Goal: Information Seeking & Learning: Understand process/instructions

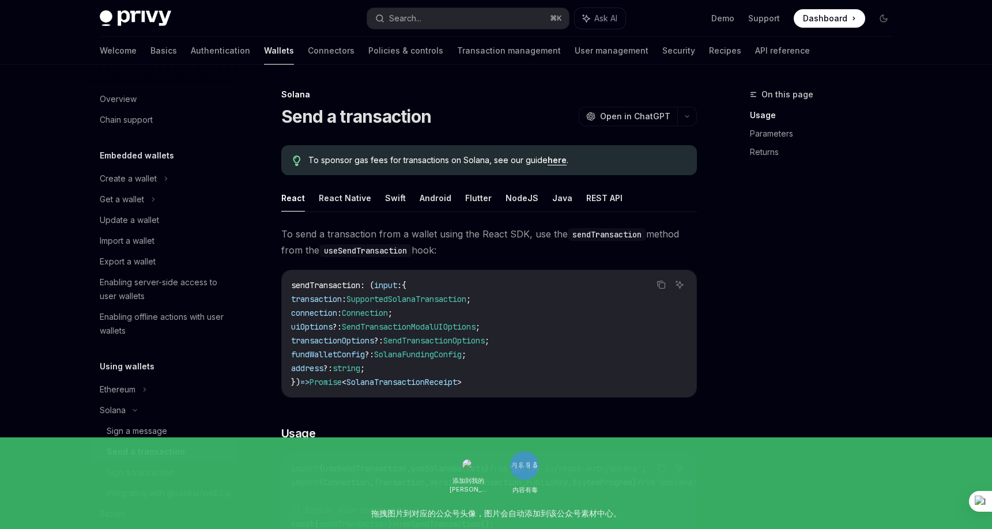
type textarea "*"
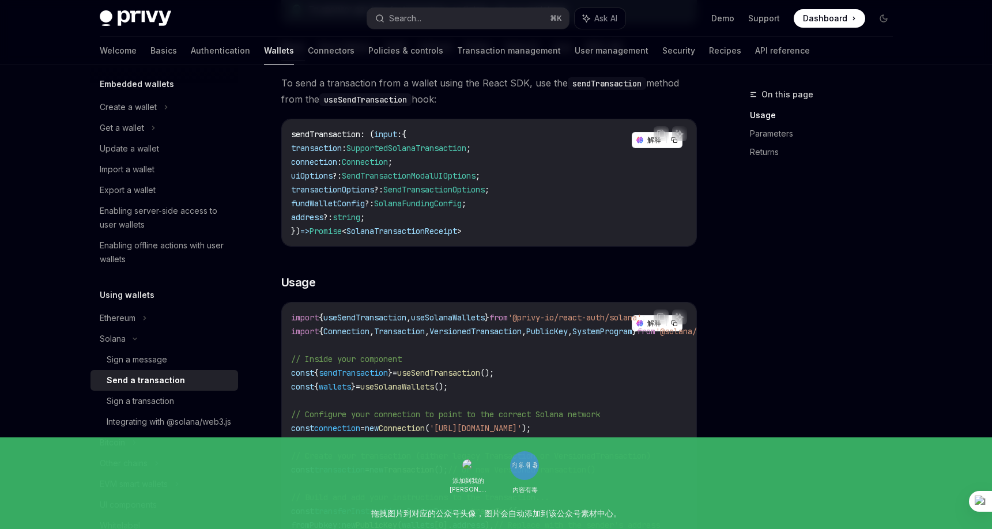
scroll to position [180, 0]
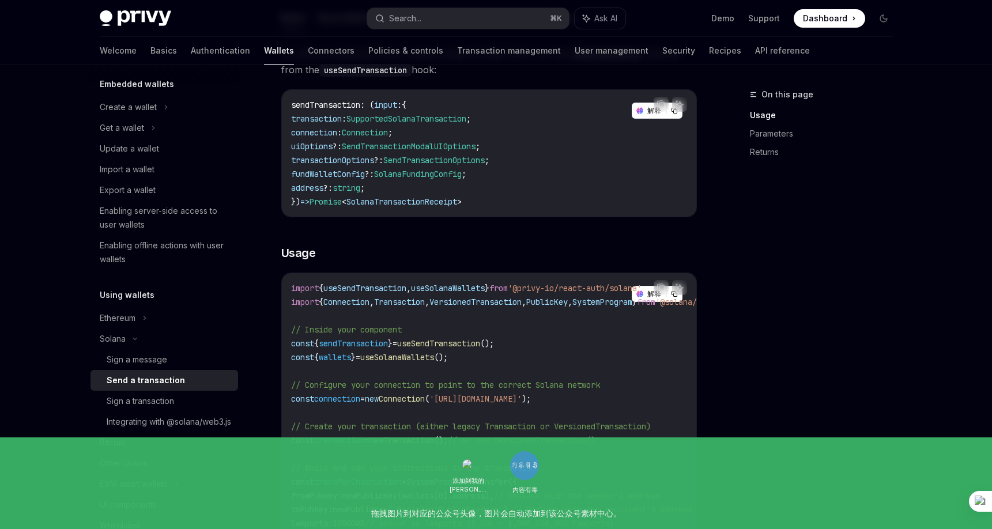
click at [387, 288] on span "useSendTransaction" at bounding box center [364, 288] width 83 height 10
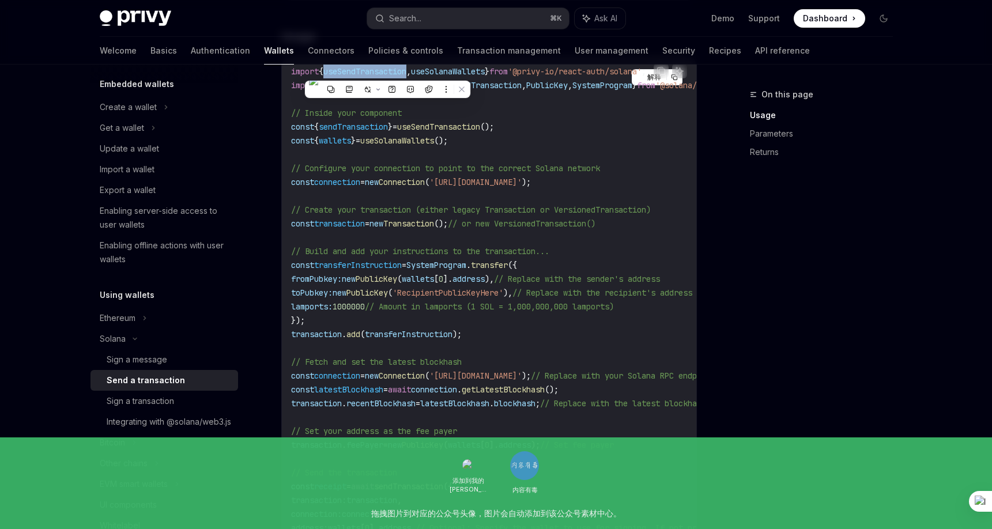
scroll to position [488, 0]
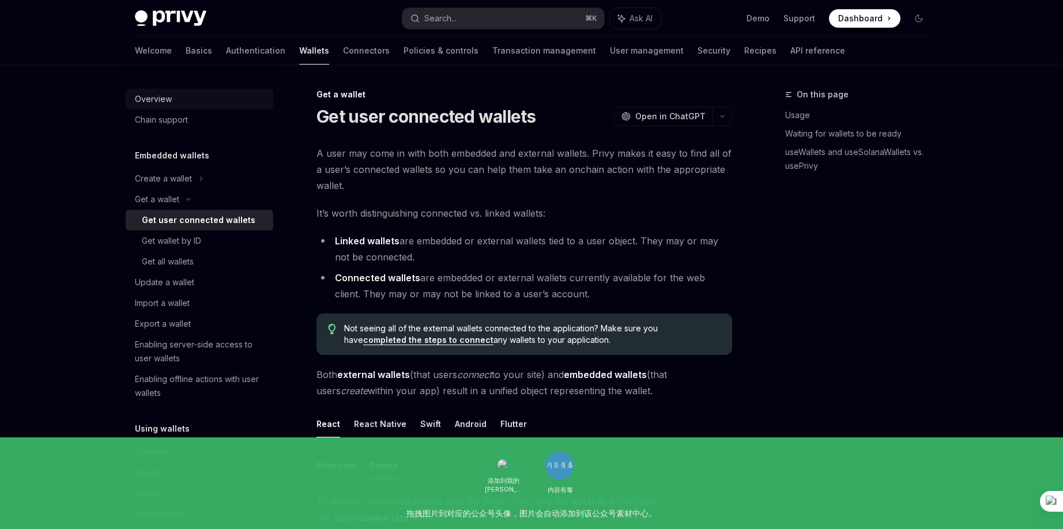
click at [155, 98] on div "Overview" at bounding box center [153, 99] width 37 height 14
type textarea "*"
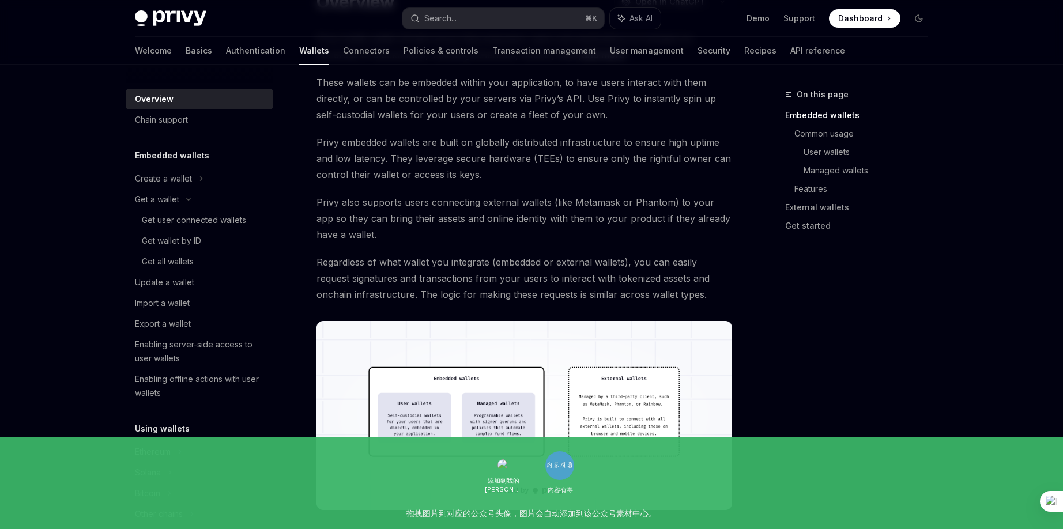
scroll to position [56, 0]
